Goal: Task Accomplishment & Management: Find specific page/section

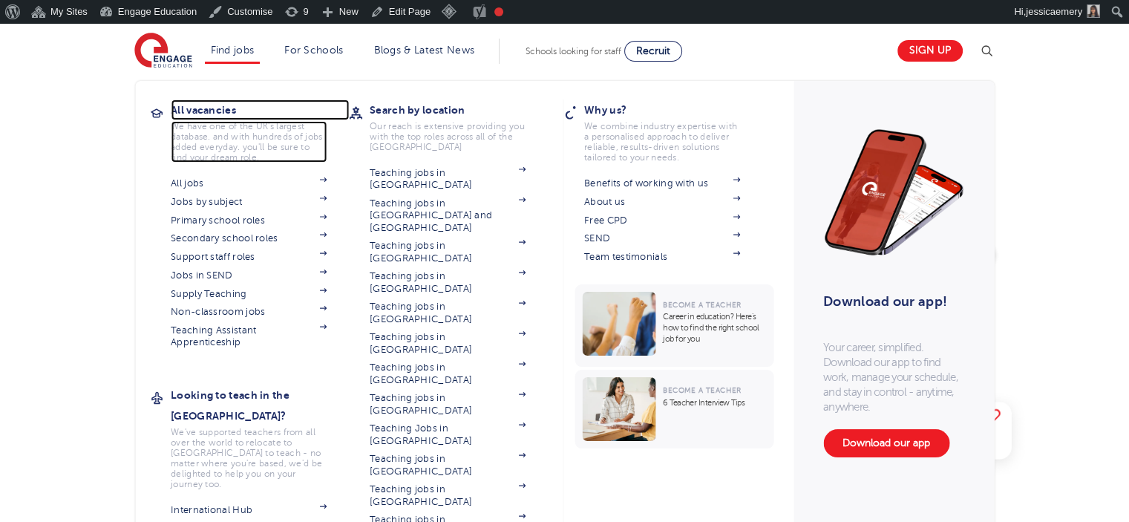
click at [216, 109] on h3 "All vacancies" at bounding box center [260, 109] width 178 height 21
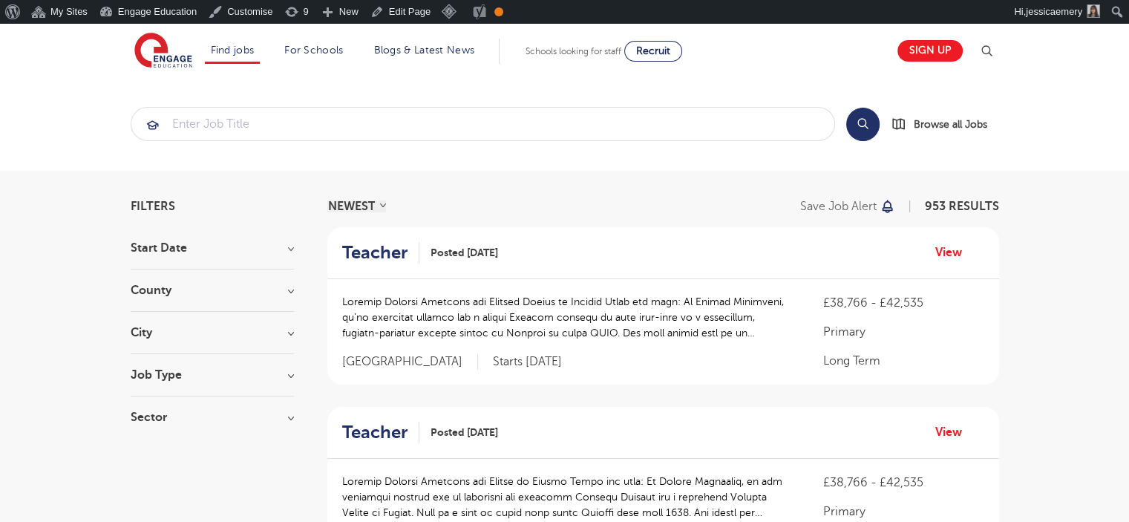
click at [169, 379] on h3 "Job Type" at bounding box center [212, 375] width 163 height 12
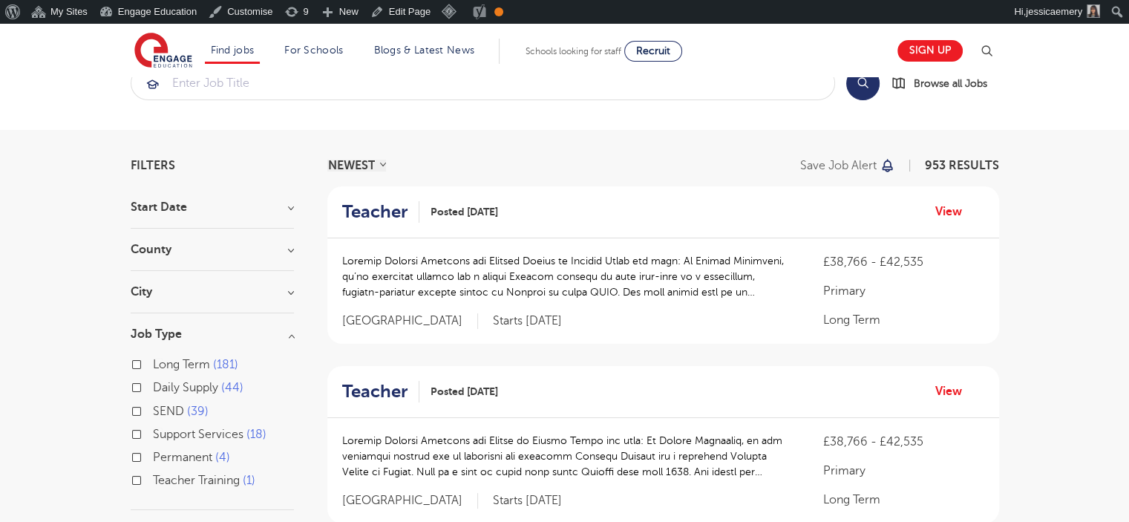
scroll to position [74, 0]
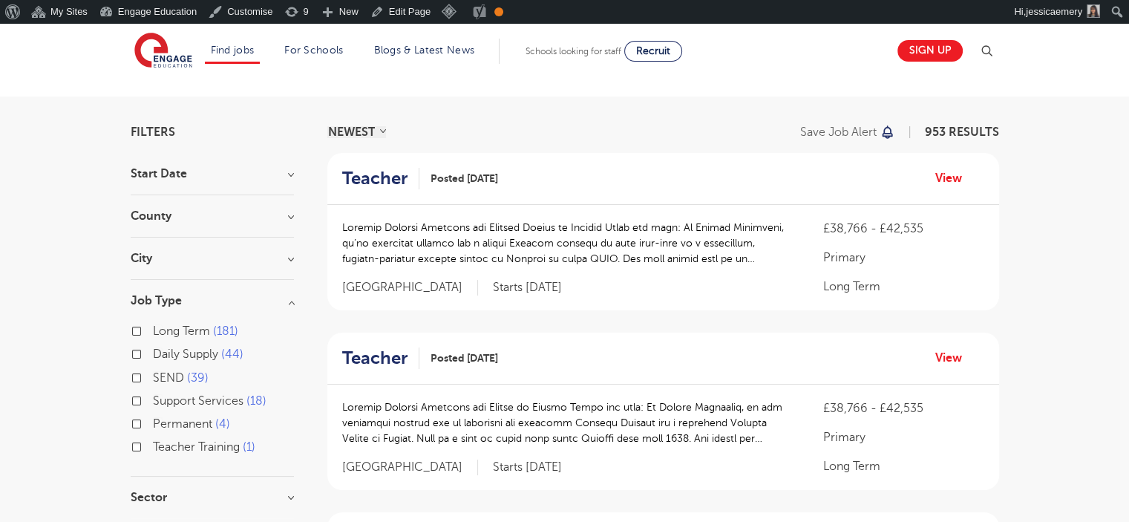
click at [153, 401] on label "Support Services 18" at bounding box center [210, 400] width 114 height 19
click at [153, 401] on input "Support Services 18" at bounding box center [158, 399] width 10 height 10
checkbox input "true"
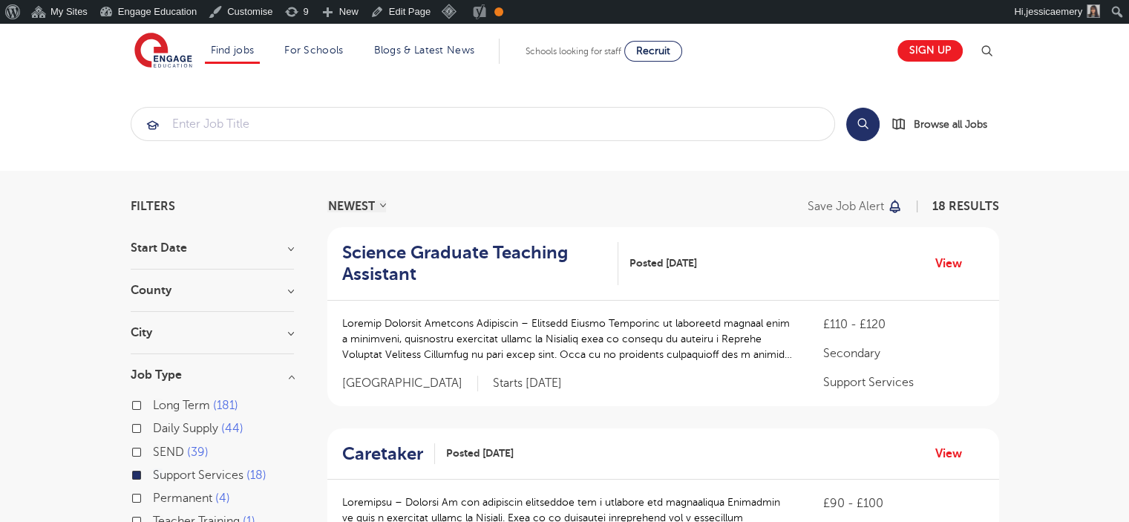
click at [166, 243] on h3 "Start Date" at bounding box center [212, 248] width 163 height 12
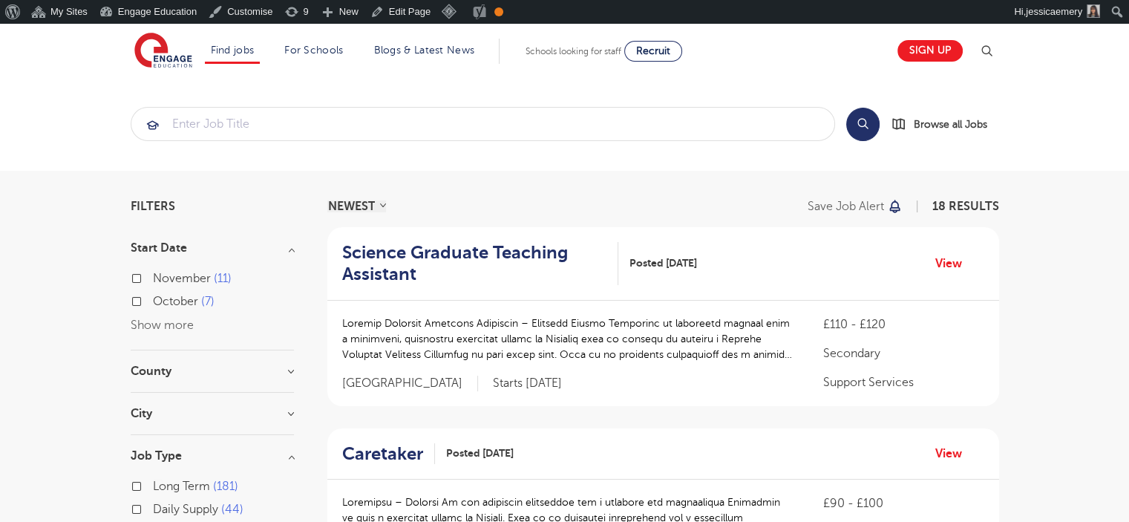
click at [153, 278] on label "November 11" at bounding box center [192, 278] width 79 height 19
click at [153, 278] on input "November 11" at bounding box center [158, 277] width 10 height 10
checkbox input "true"
click at [153, 298] on label "October 7" at bounding box center [184, 301] width 62 height 19
click at [153, 298] on input "October 7" at bounding box center [158, 300] width 10 height 10
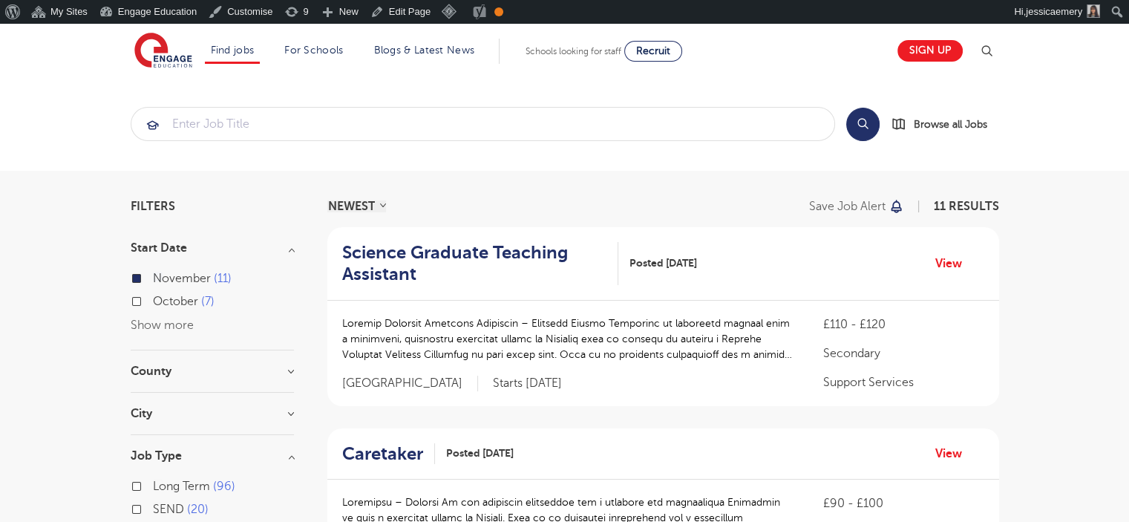
checkbox input "true"
click at [153, 304] on label "October 7" at bounding box center [184, 301] width 62 height 19
click at [153, 304] on input "October 7" at bounding box center [158, 300] width 10 height 10
click at [811, 38] on section "Find jobs All vacancies We have one of the UK's largest database. and with hund…" at bounding box center [511, 51] width 754 height 54
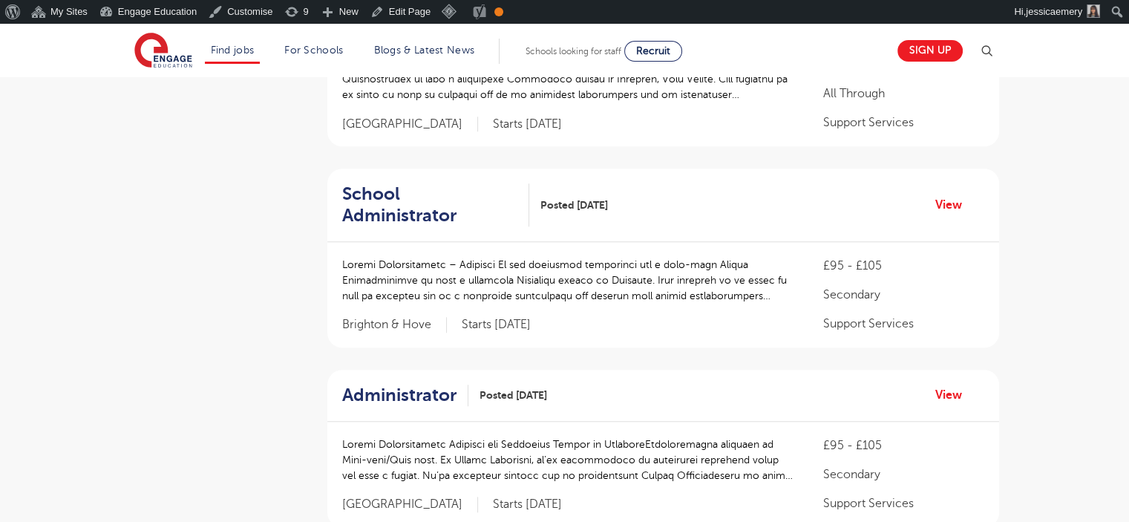
scroll to position [1411, 0]
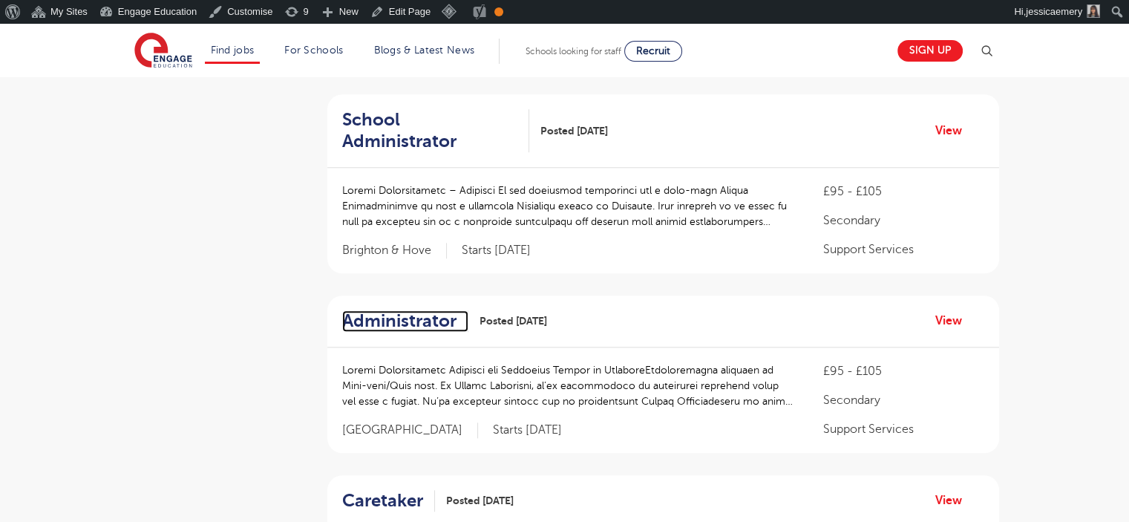
click at [431, 310] on h2 "Administrator" at bounding box center [399, 321] width 114 height 22
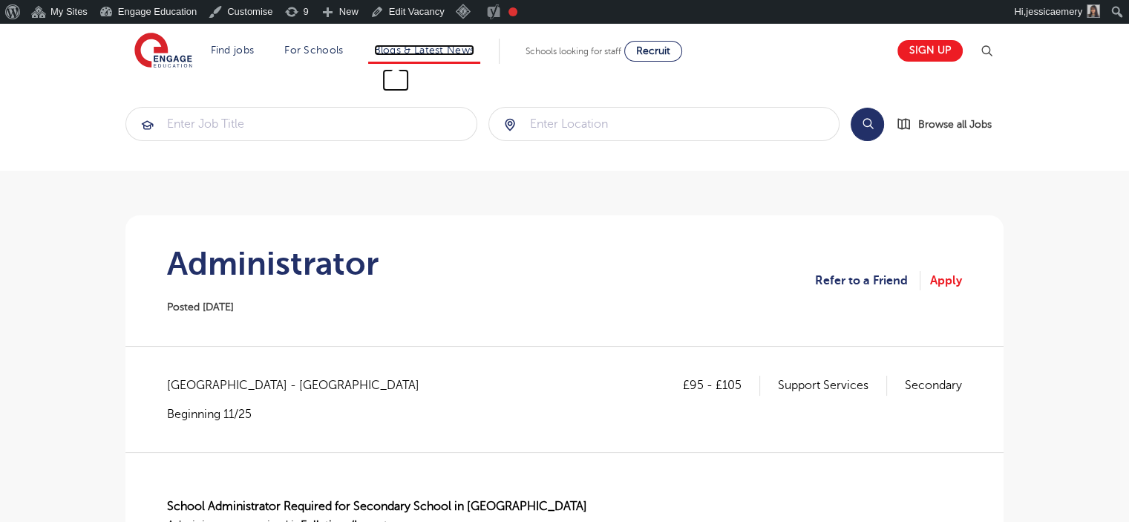
click at [421, 45] on link "Blogs & Latest News" at bounding box center [424, 50] width 101 height 11
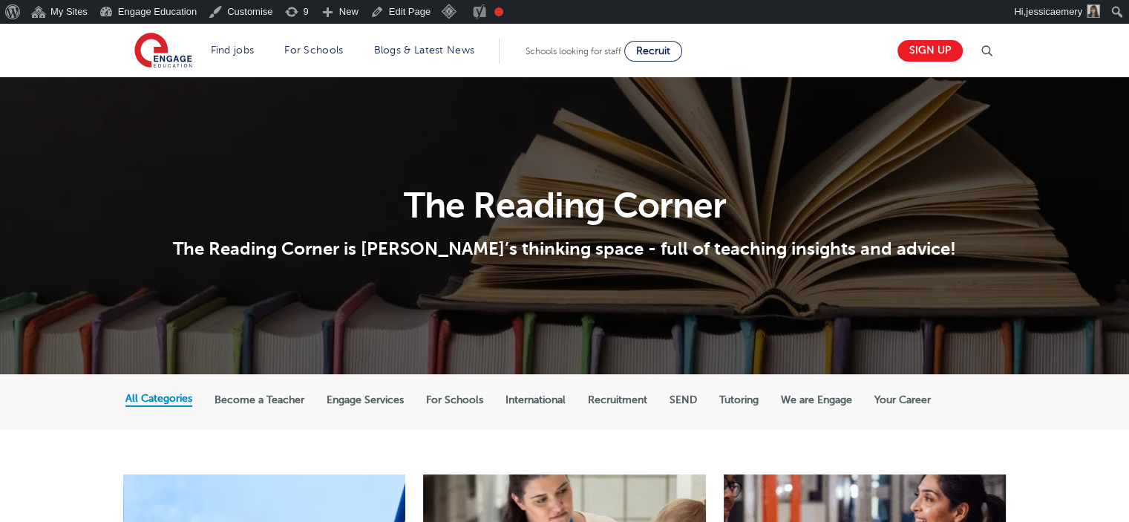
click at [518, 395] on label "International" at bounding box center [536, 399] width 60 height 13
click at [0, 0] on input "International" at bounding box center [0, 0] width 0 height 0
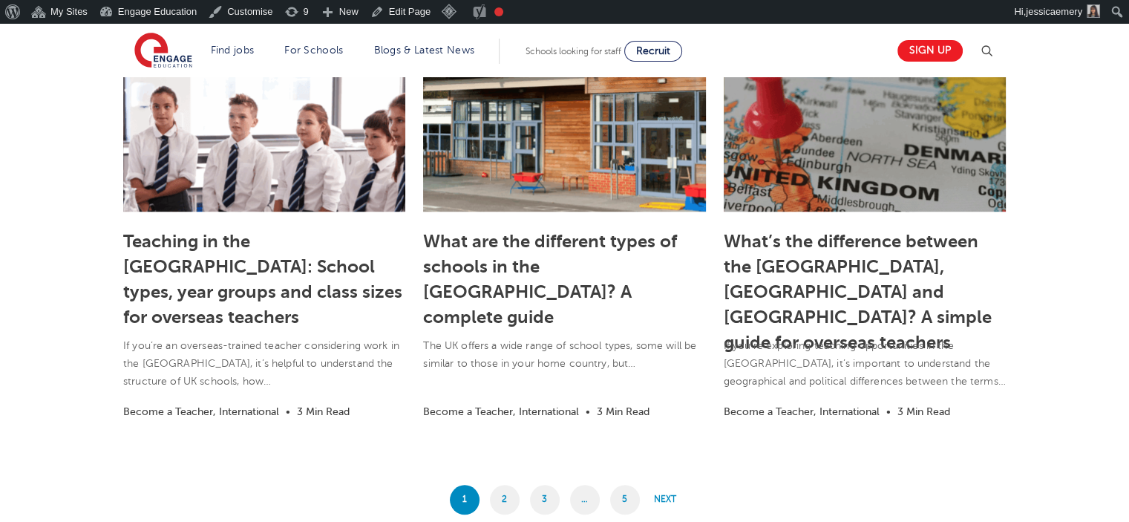
scroll to position [1188, 0]
